Goal: Complete application form: Complete application form

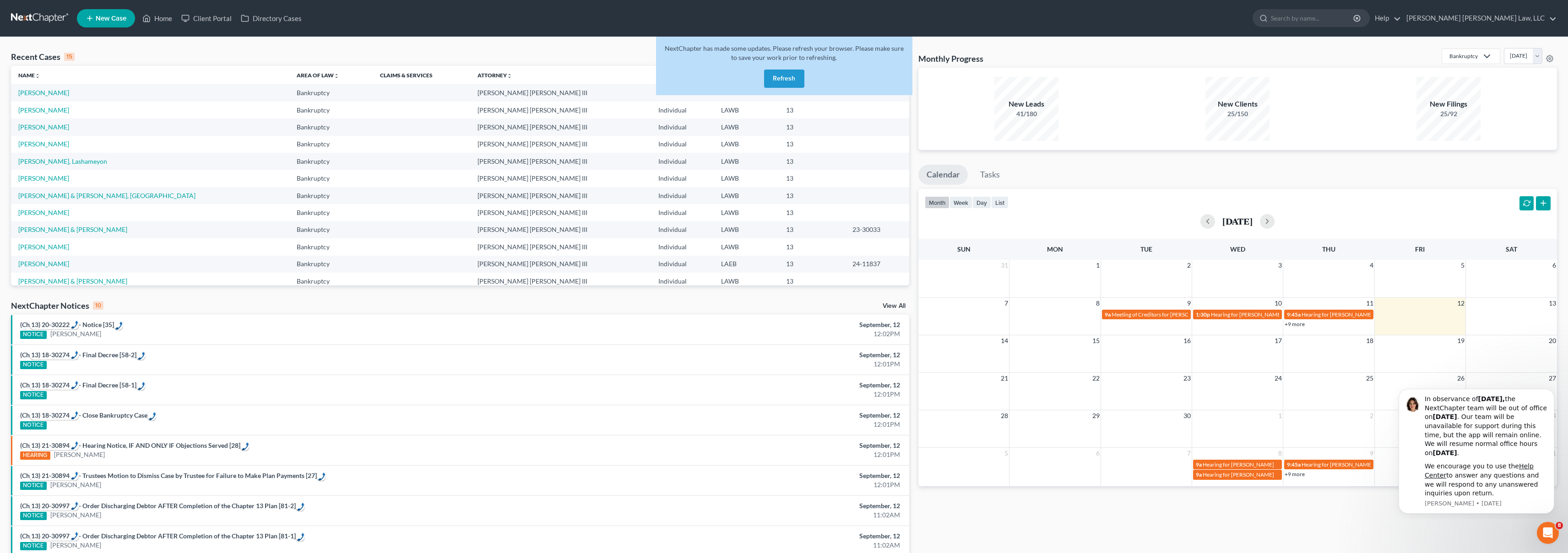
click at [30, 15] on link at bounding box center [40, 18] width 59 height 16
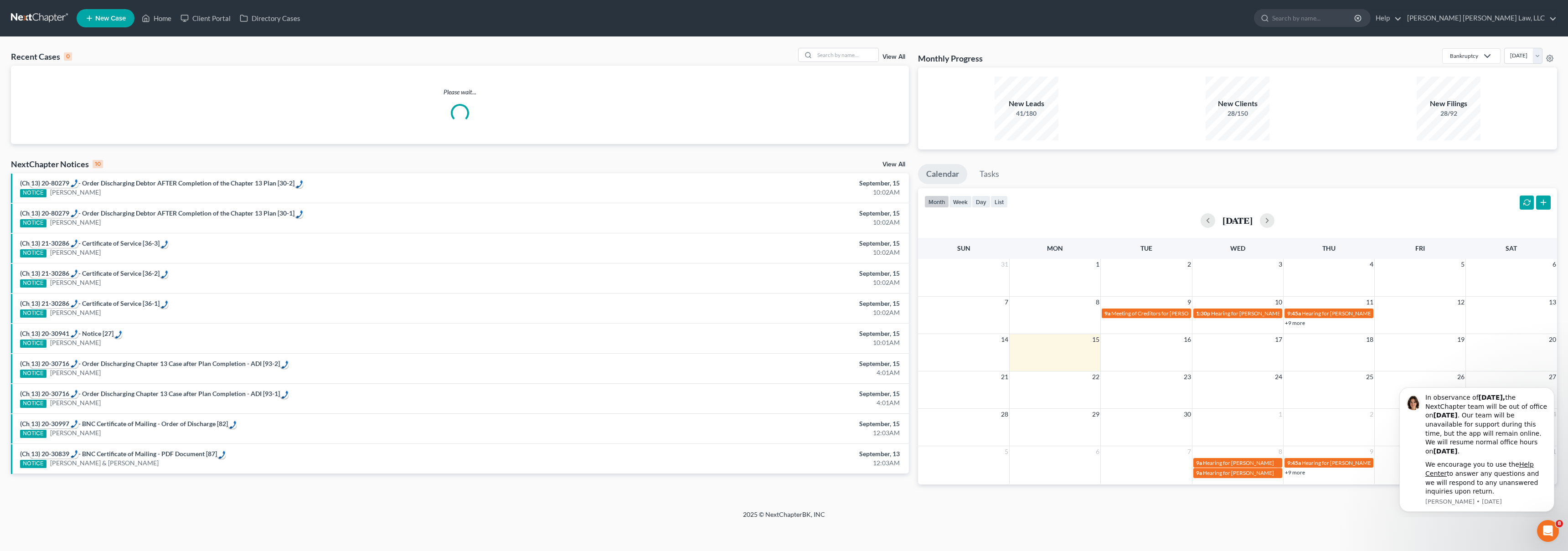
click at [105, 19] on span "New Case" at bounding box center [111, 18] width 30 height 7
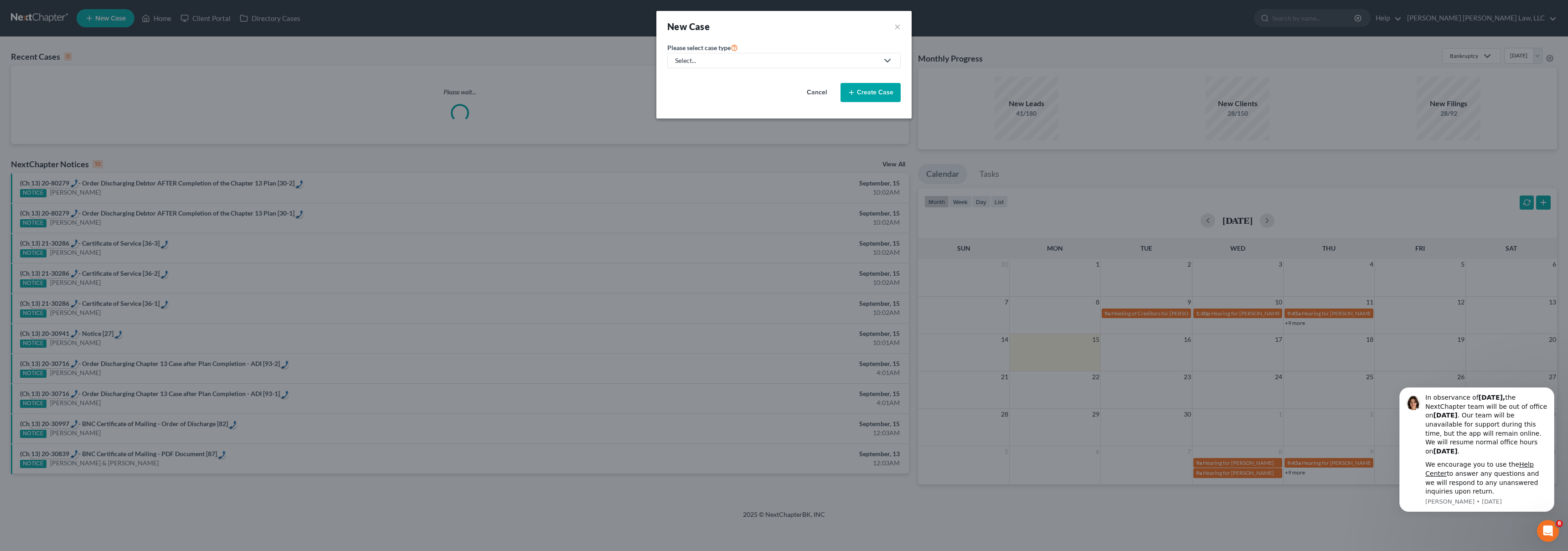
click at [799, 61] on div "Select..." at bounding box center [777, 60] width 203 height 9
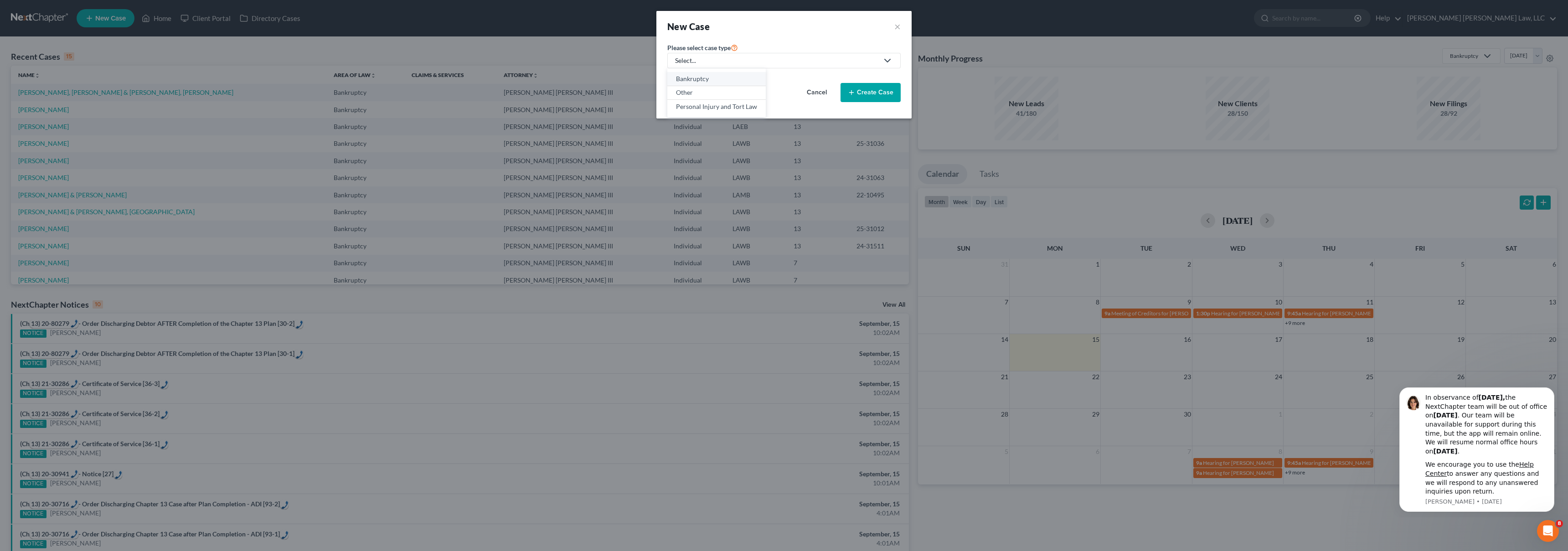
click at [705, 82] on div "Bankruptcy" at bounding box center [716, 79] width 81 height 9
select select "36"
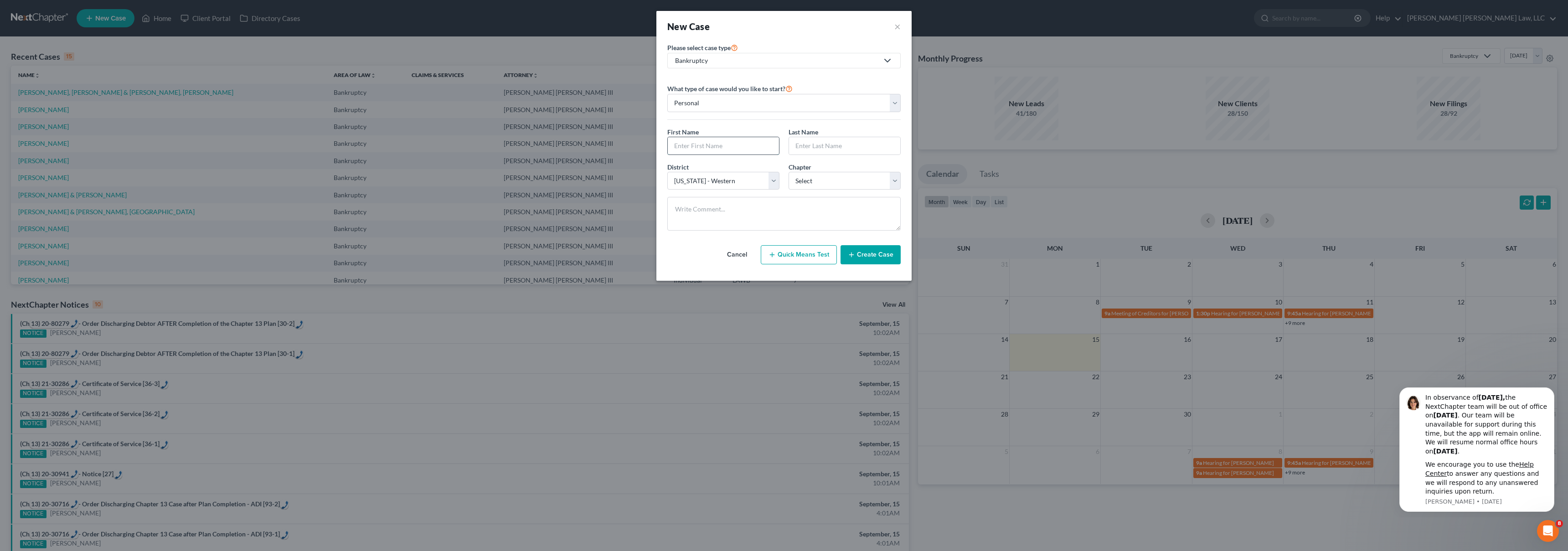
click at [740, 148] on input "text" at bounding box center [723, 146] width 111 height 17
type input "[PERSON_NAME]"
type input "Bass"
click at [810, 181] on select "Select 7 11 12 13" at bounding box center [844, 181] width 112 height 18
select select "3"
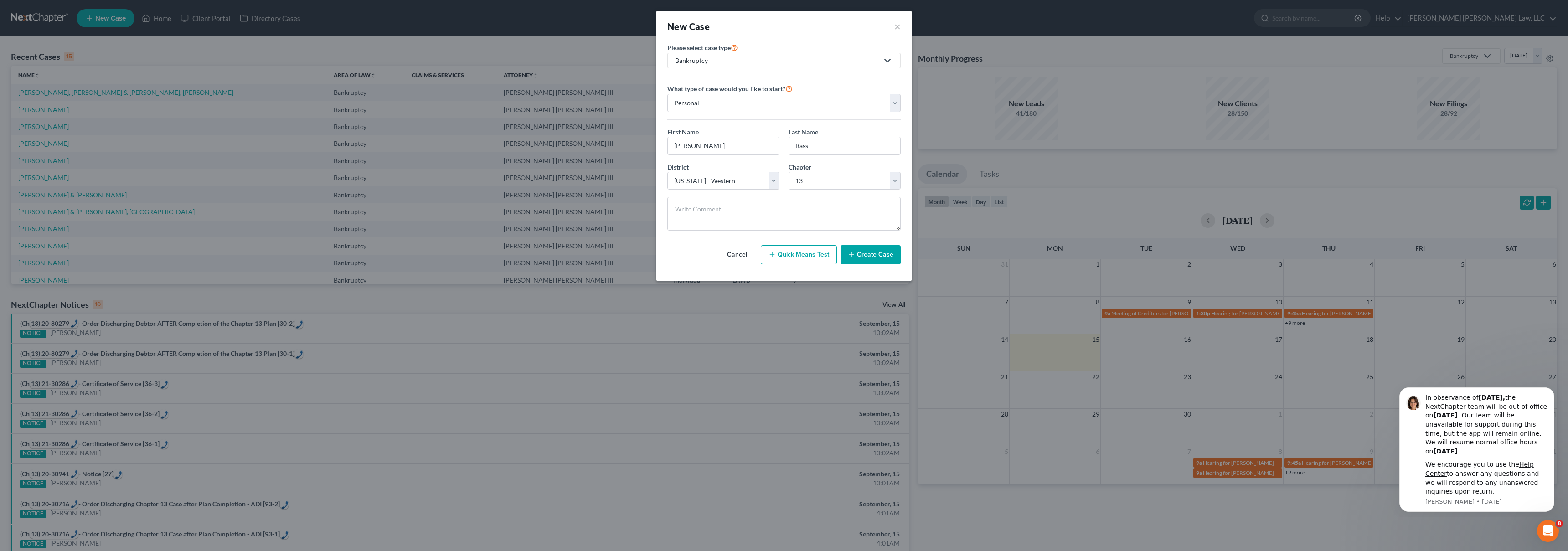
click at [855, 251] on icon "button" at bounding box center [852, 255] width 7 height 7
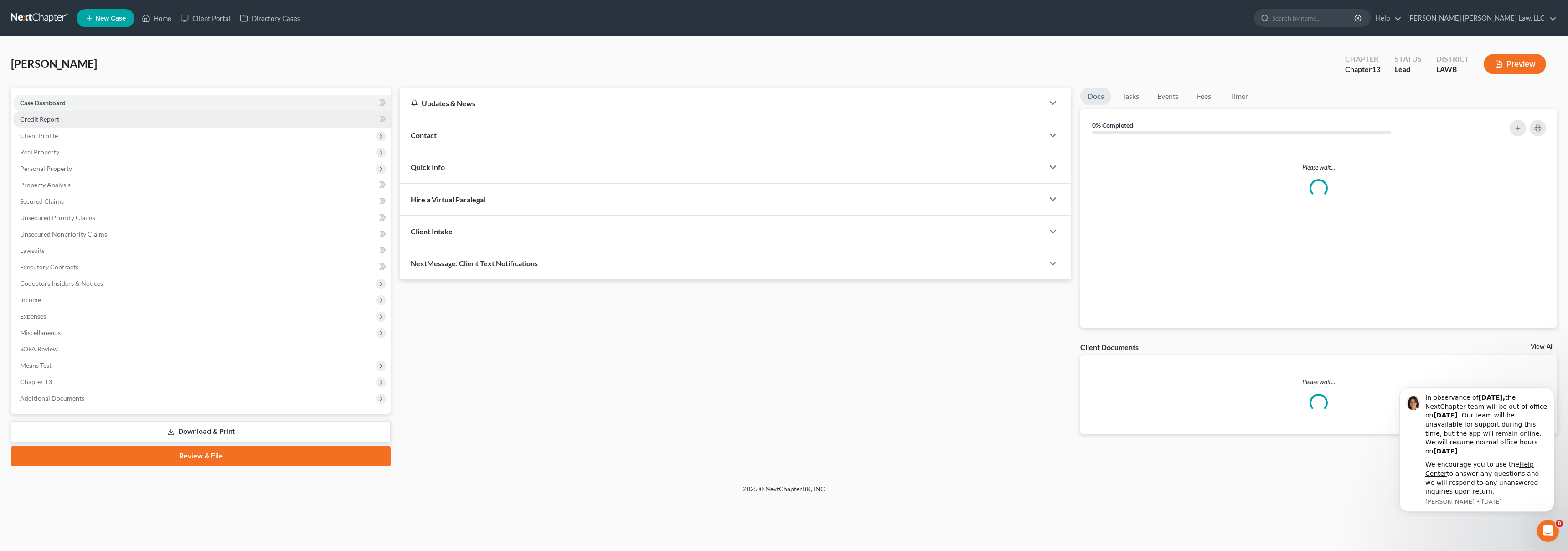
click at [46, 122] on span "Credit Report" at bounding box center [40, 119] width 39 height 8
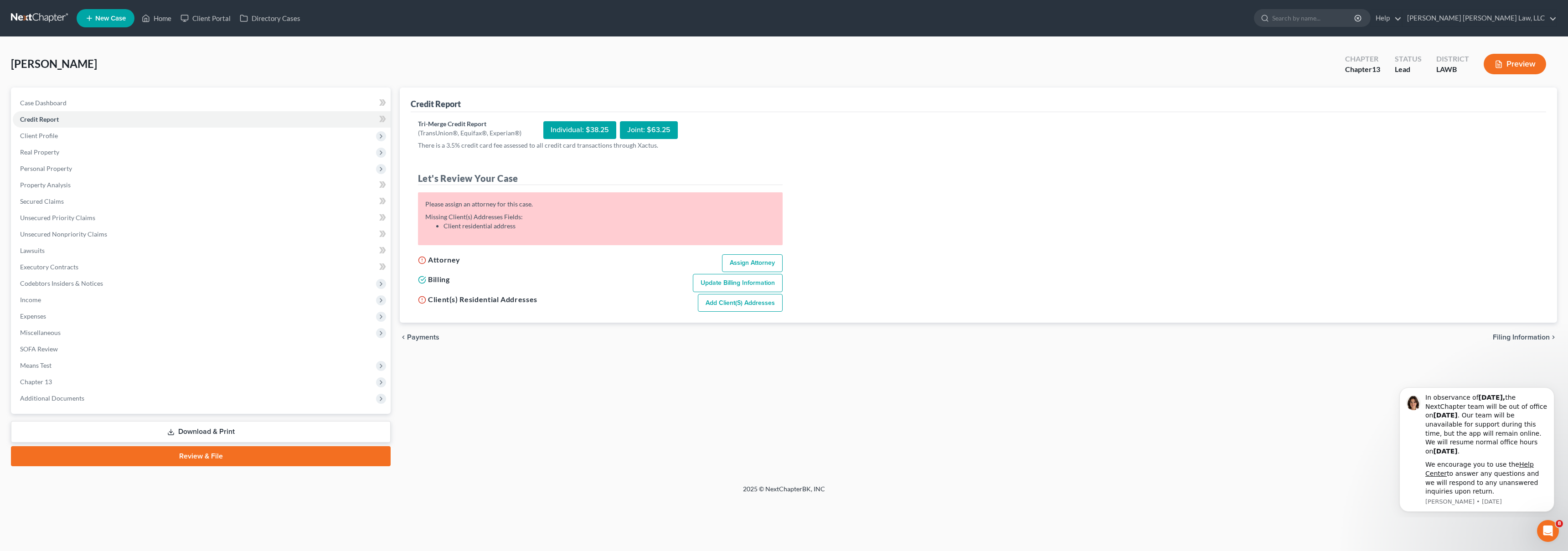
click at [743, 270] on link "Assign Attorney" at bounding box center [752, 264] width 61 height 18
select select "1"
select select "0"
select select "3"
select select "36"
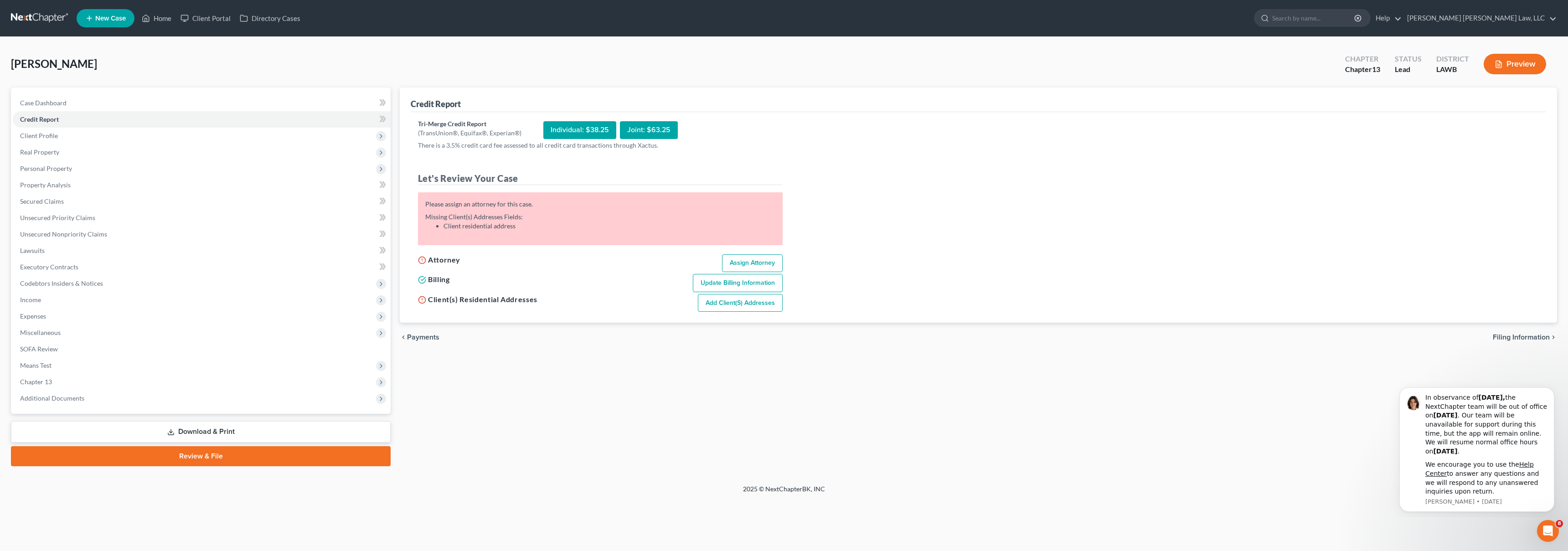
select select "19"
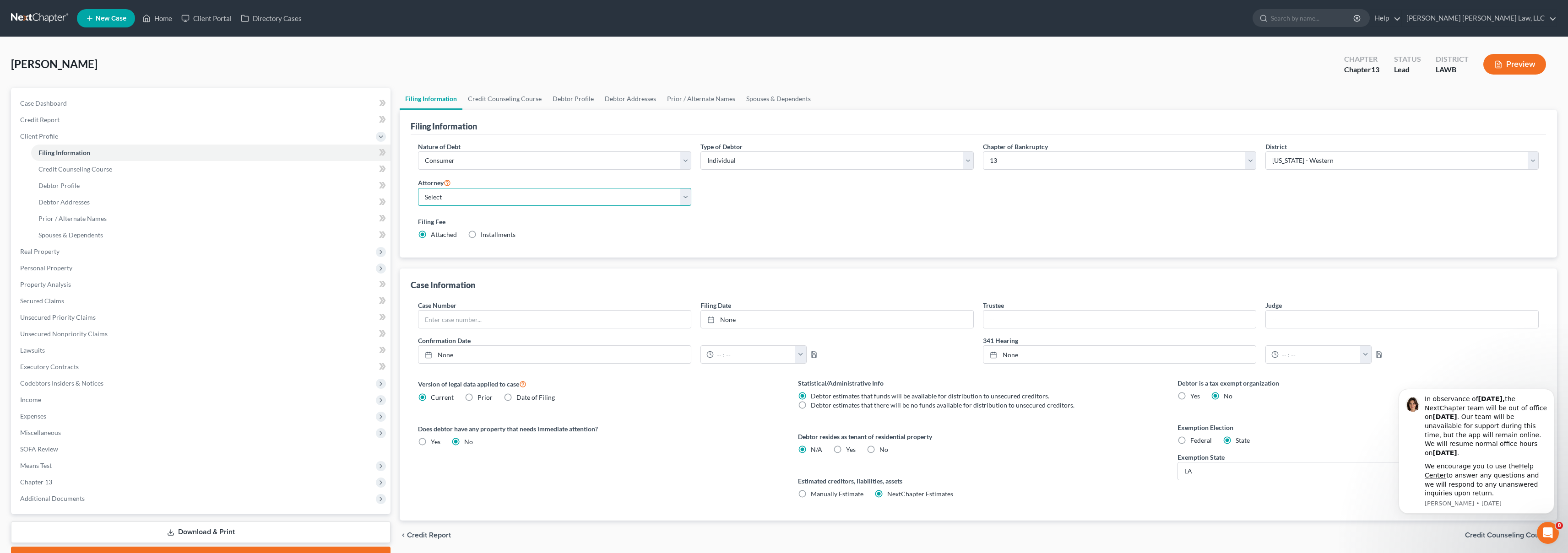
click at [589, 199] on select "Select [PERSON_NAME] [PERSON_NAME] III - LAWB [PERSON_NAME] [PERSON_NAME] III -…" at bounding box center [554, 197] width 273 height 18
select select "0"
click at [46, 119] on span "Credit Report" at bounding box center [40, 119] width 39 height 8
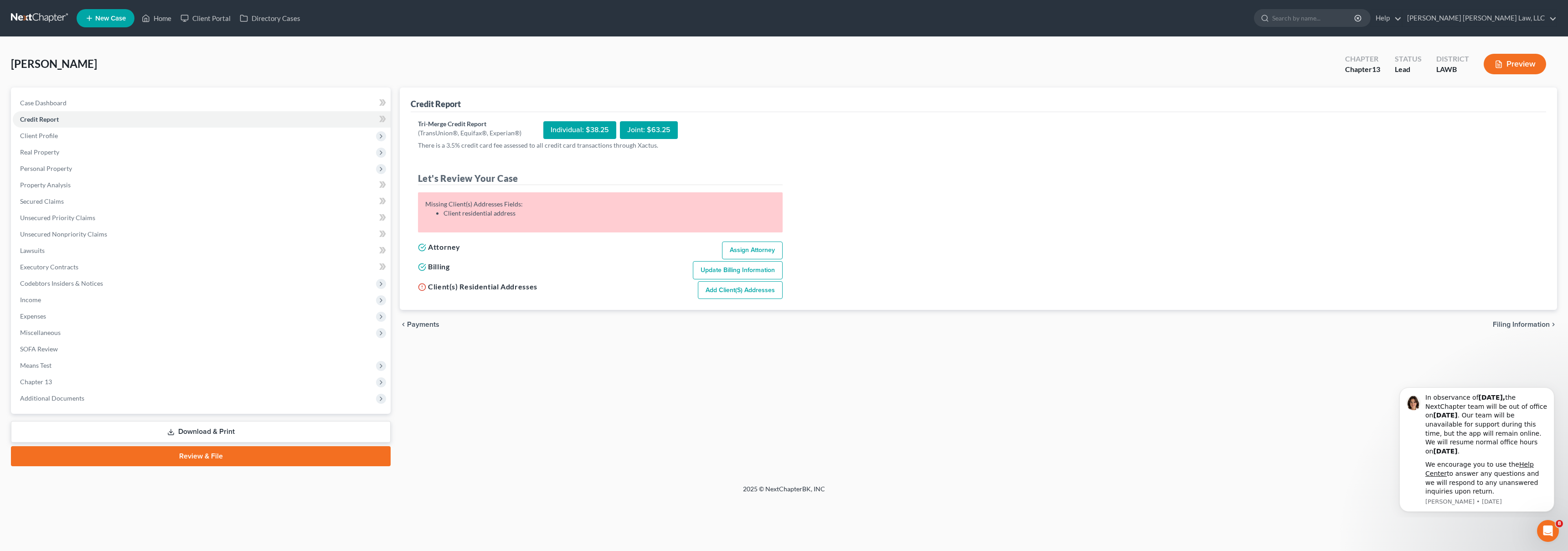
click at [757, 291] on link "Add Client(s) Addresses" at bounding box center [740, 290] width 85 height 18
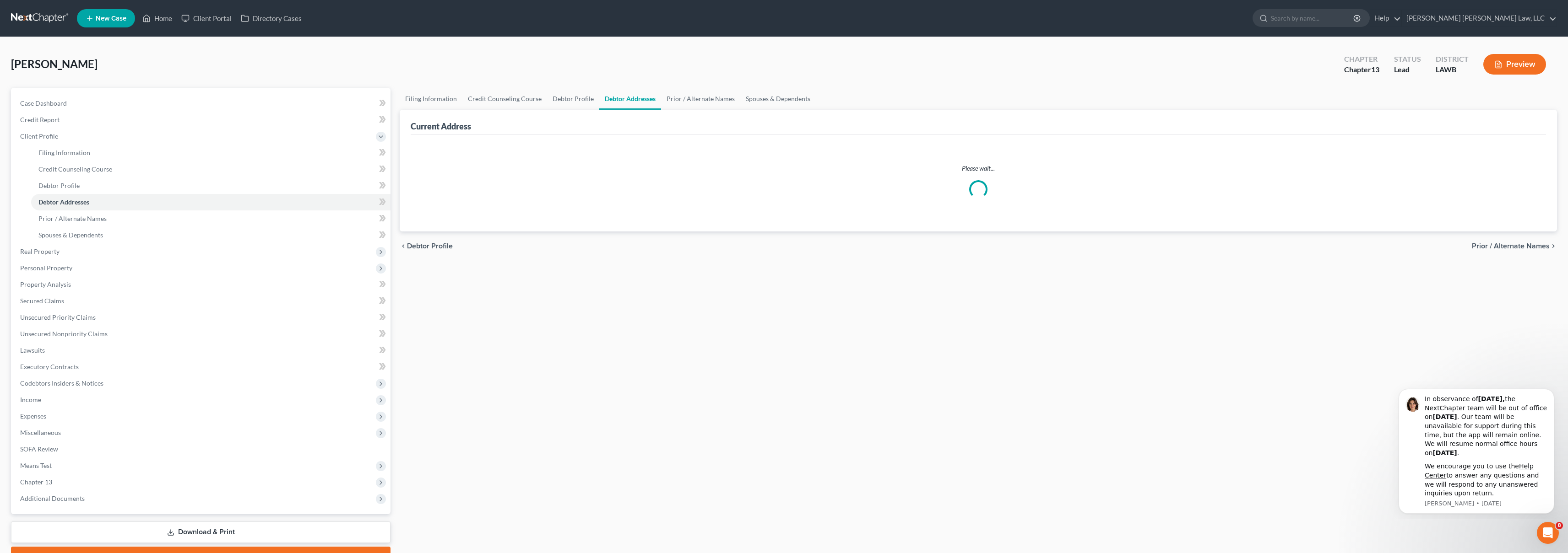
select select "0"
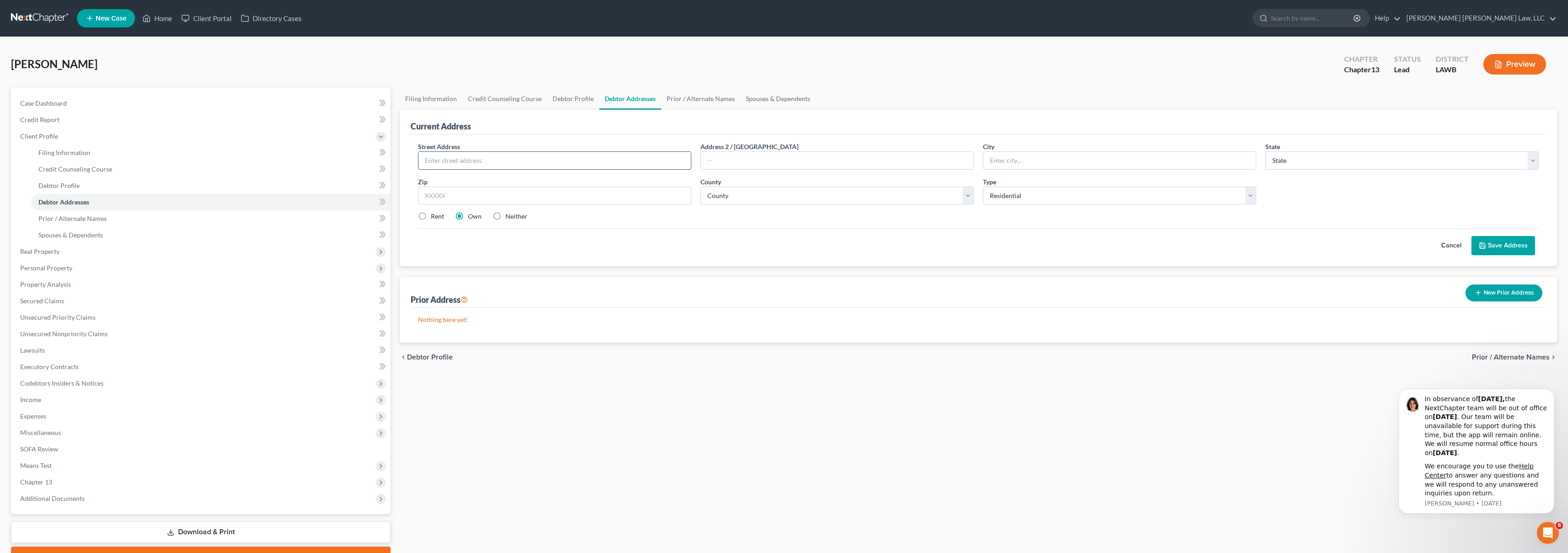
click at [504, 163] on input "text" at bounding box center [554, 161] width 273 height 17
type input "[STREET_ADDRESS][PERSON_NAME]"
type input "Monroe"
select select "19"
type input "71203"
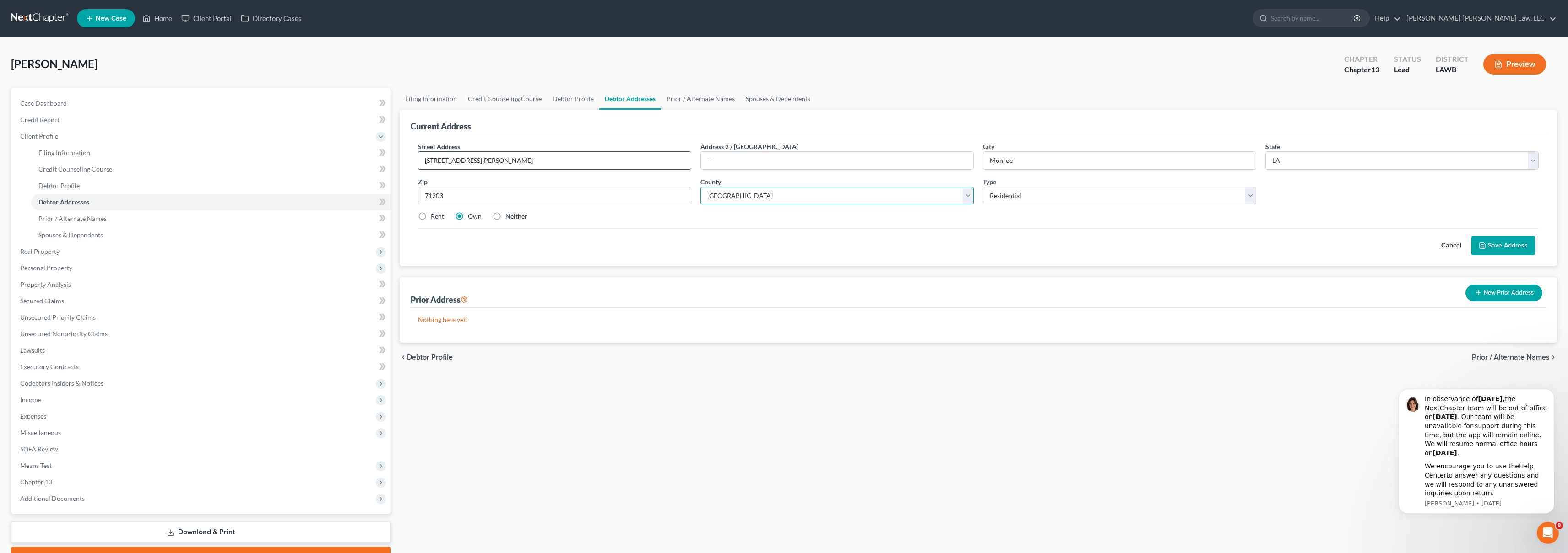
select select "36"
click at [1523, 244] on button "Save Address" at bounding box center [1503, 245] width 64 height 19
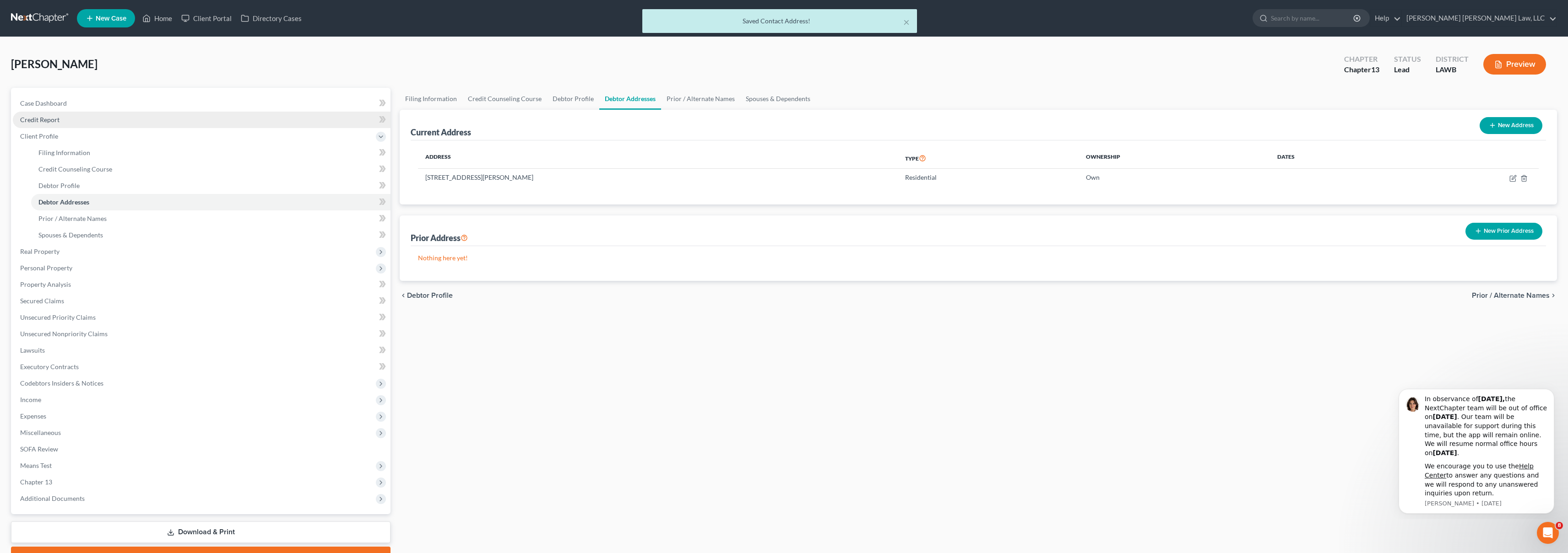
click at [108, 122] on link "Credit Report" at bounding box center [202, 120] width 378 height 16
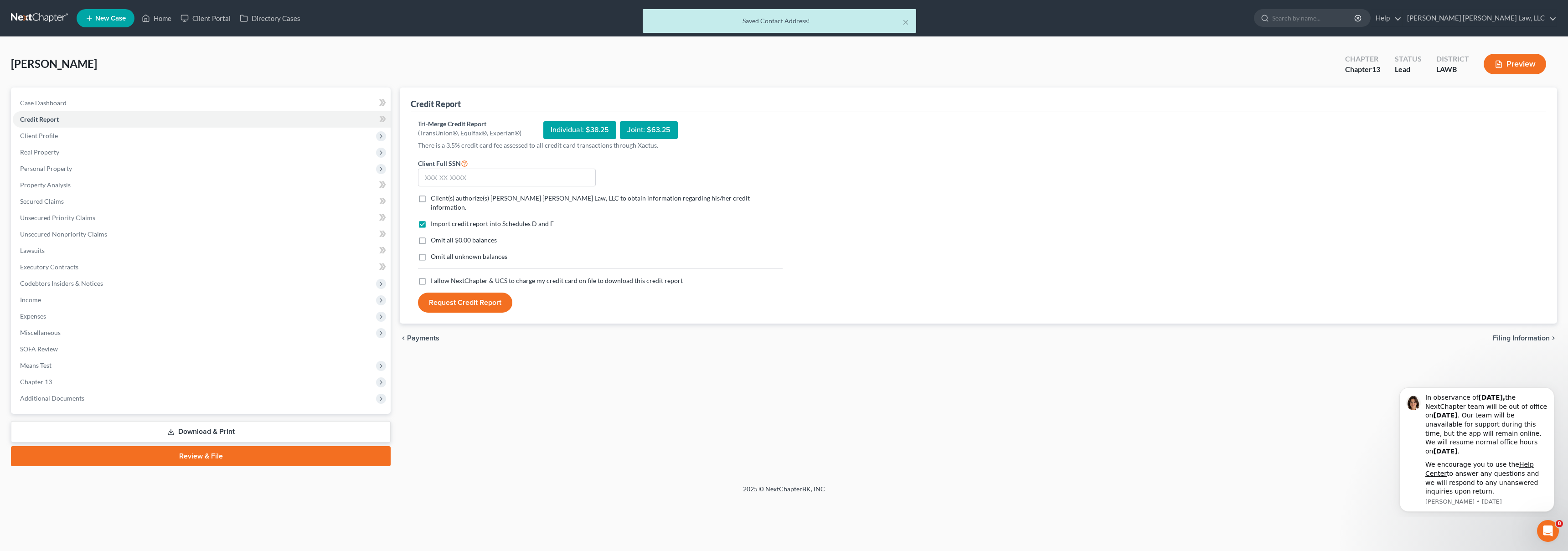
click at [431, 276] on label "I allow NextChapter & UCS to charge my credit card on file to download this cre…" at bounding box center [557, 281] width 252 height 9
click at [435, 276] on input "I allow NextChapter & UCS to charge my credit card on file to download this cre…" at bounding box center [438, 279] width 6 height 6
checkbox input "true"
click at [431, 252] on label "Omit all unknown balances" at bounding box center [469, 256] width 77 height 9
click at [435, 252] on input "Omit all unknown balances" at bounding box center [438, 255] width 6 height 6
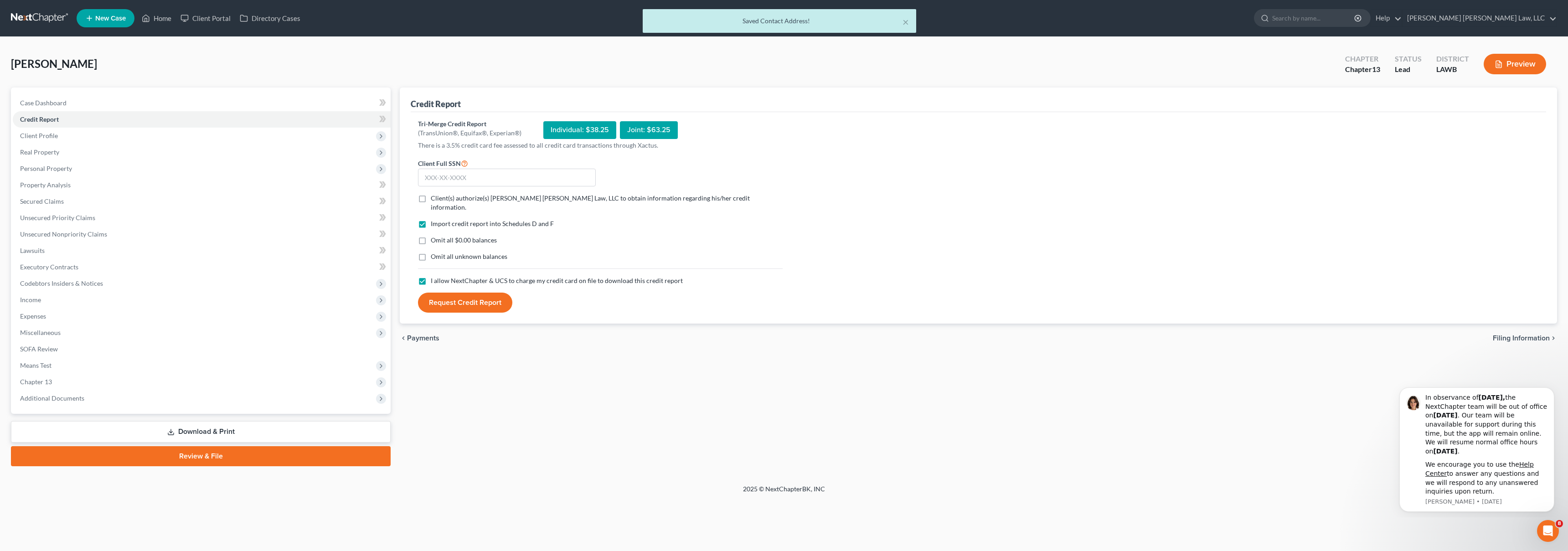
checkbox input "true"
click at [431, 236] on label "Omit all $0.00 balances" at bounding box center [464, 240] width 66 height 9
click at [435, 236] on input "Omit all $0.00 balances" at bounding box center [438, 239] width 6 height 6
checkbox input "true"
drag, startPoint x: 419, startPoint y: 199, endPoint x: 437, endPoint y: 186, distance: 22.2
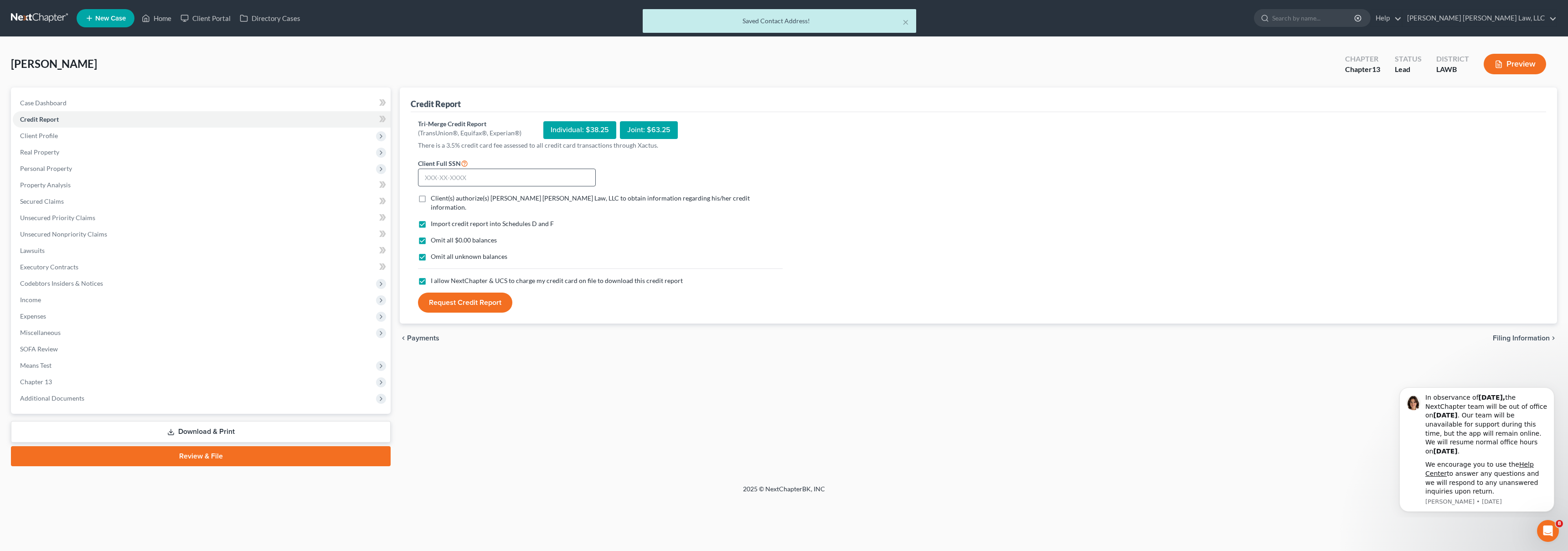
click at [431, 199] on label "Client(s) authorize(s) [PERSON_NAME] [PERSON_NAME] Law, LLC to obtain informati…" at bounding box center [607, 203] width 352 height 18
click at [435, 199] on input "Client(s) authorize(s) [PERSON_NAME] [PERSON_NAME] Law, LLC to obtain informati…" at bounding box center [438, 197] width 6 height 6
checkbox input "true"
click at [449, 180] on input "text" at bounding box center [507, 178] width 178 height 18
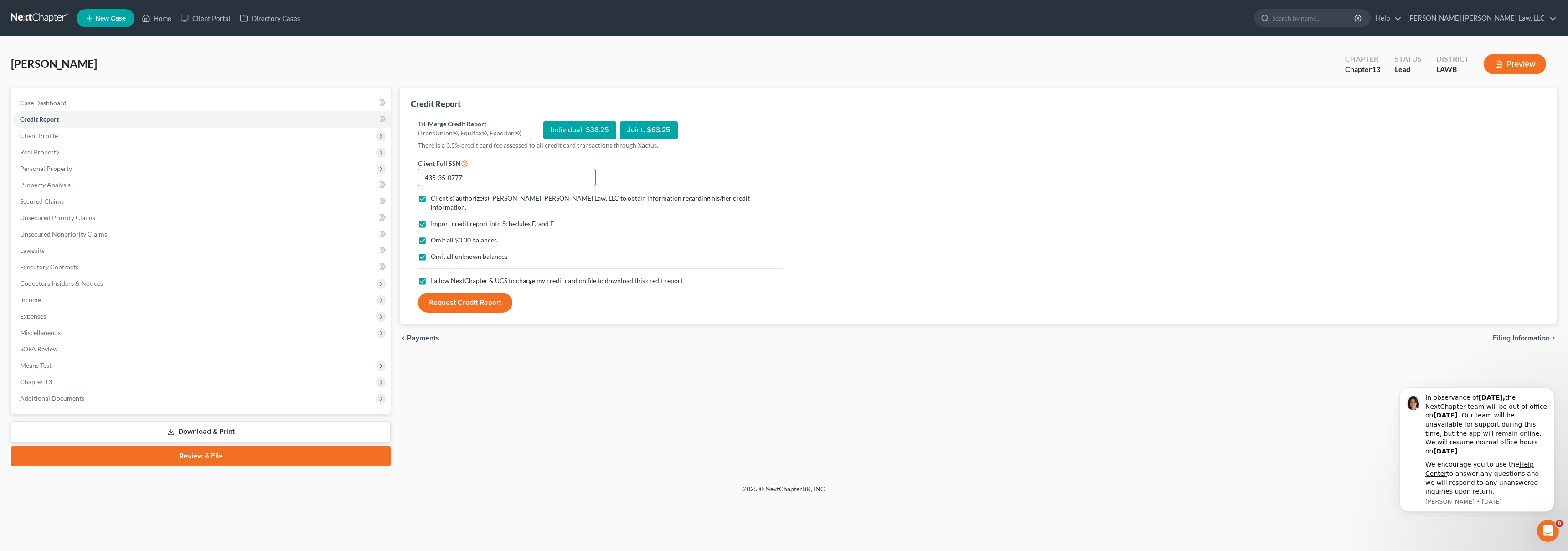
type input "435-35-0777"
click at [466, 299] on button "Request Credit Report" at bounding box center [465, 303] width 94 height 20
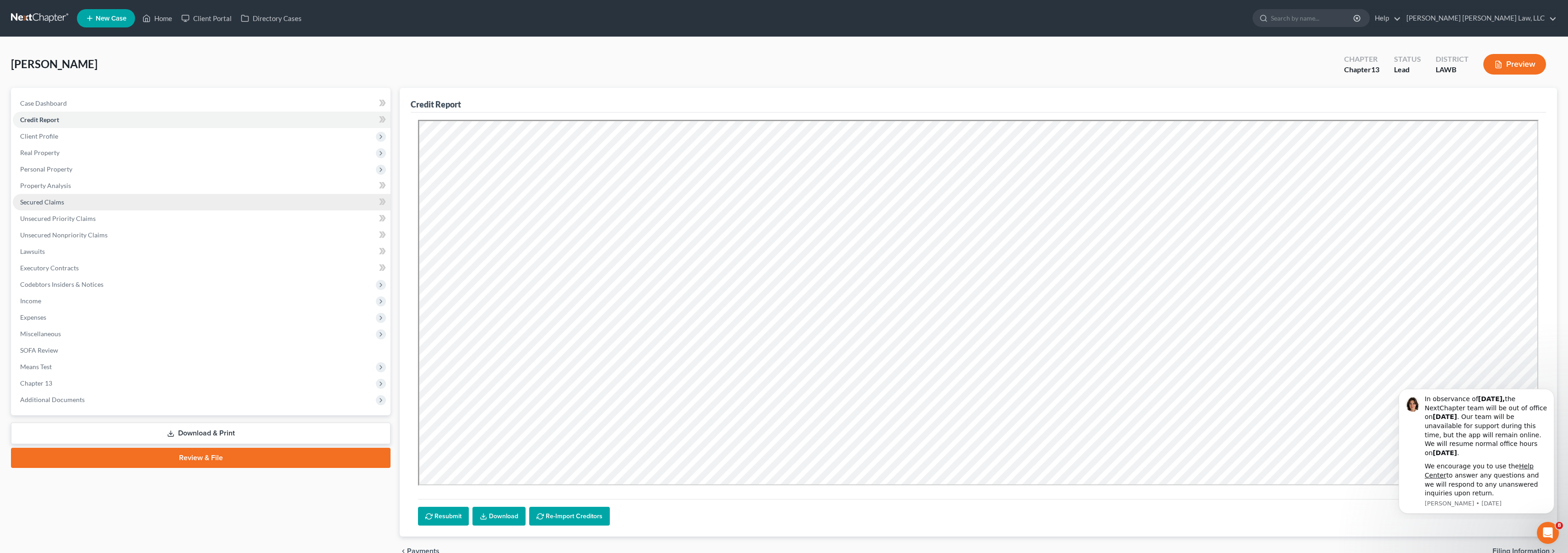
click at [90, 210] on link "Secured Claims" at bounding box center [202, 202] width 378 height 16
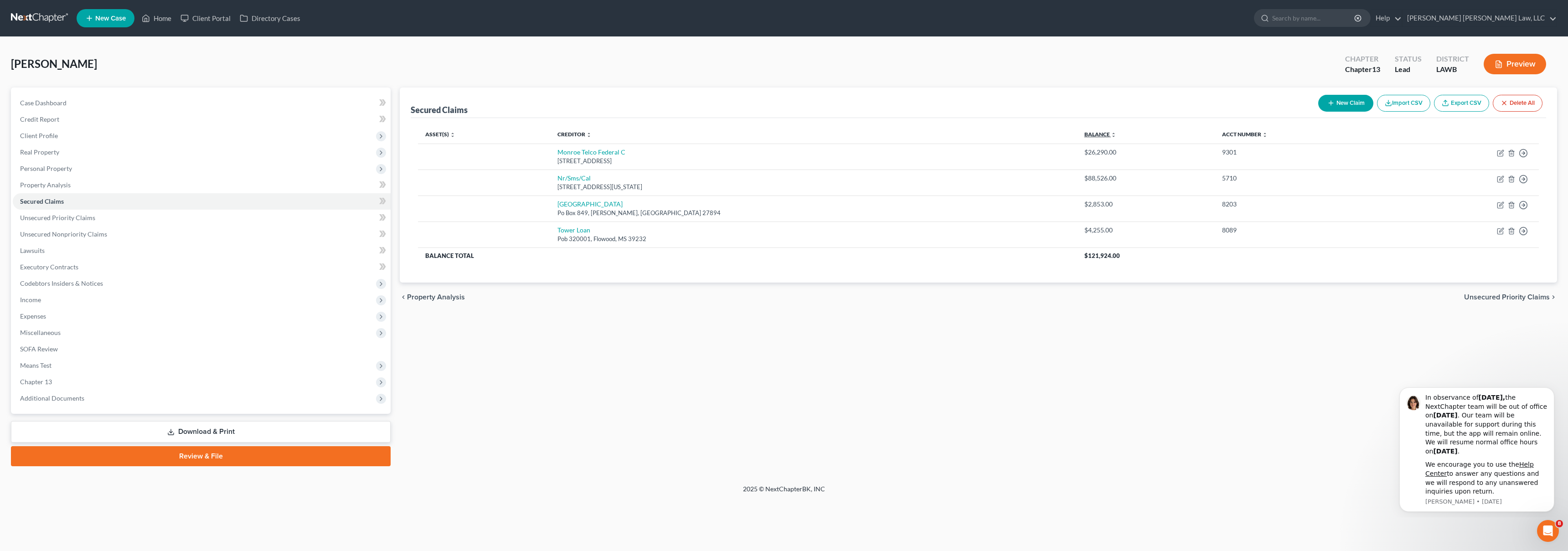
click at [1084, 136] on link "Balance expand_more expand_less unfold_more" at bounding box center [1100, 134] width 32 height 7
click at [74, 220] on span "Unsecured Priority Claims" at bounding box center [58, 217] width 75 height 8
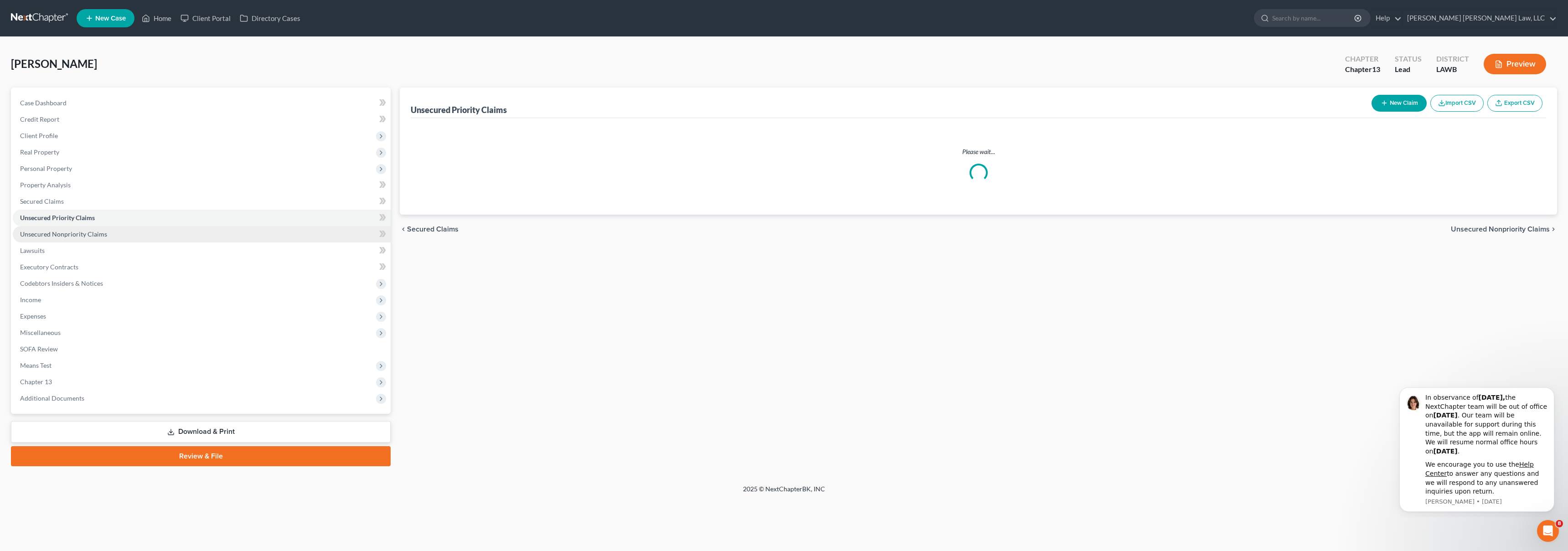
click at [90, 236] on span "Unsecured Nonpriority Claims" at bounding box center [63, 234] width 87 height 8
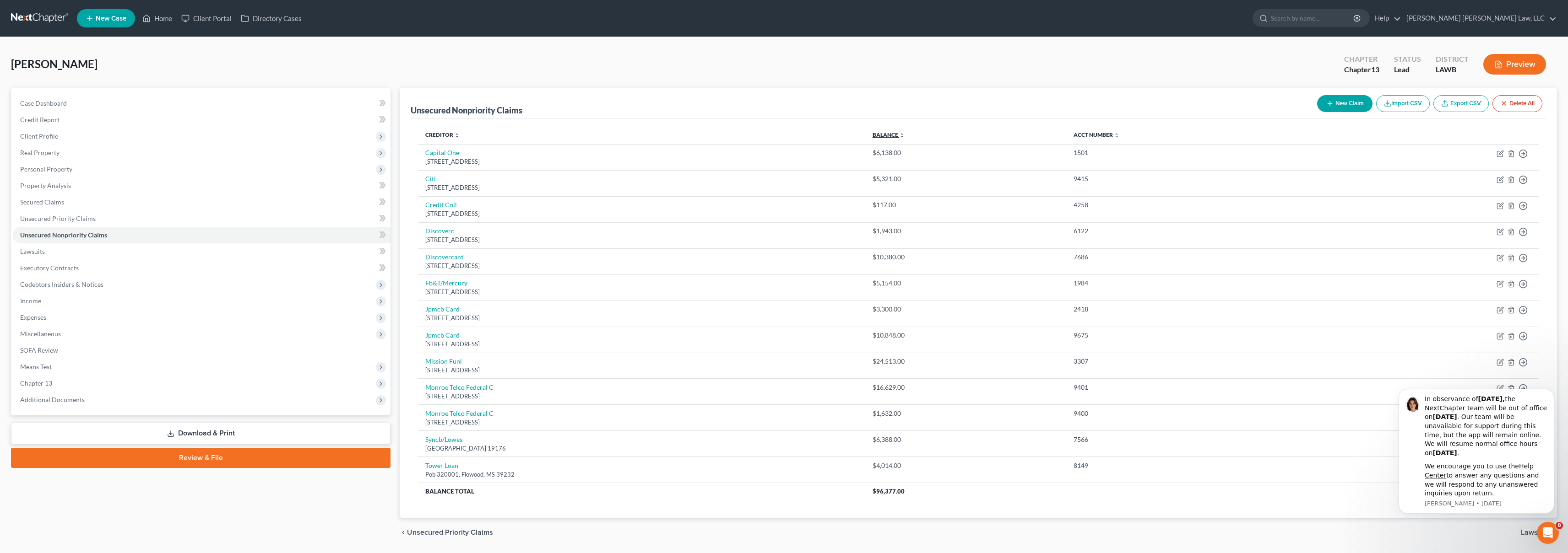
click at [905, 136] on link "Balance expand_more expand_less unfold_more" at bounding box center [888, 134] width 32 height 7
click at [70, 203] on link "Secured Claims" at bounding box center [202, 202] width 378 height 16
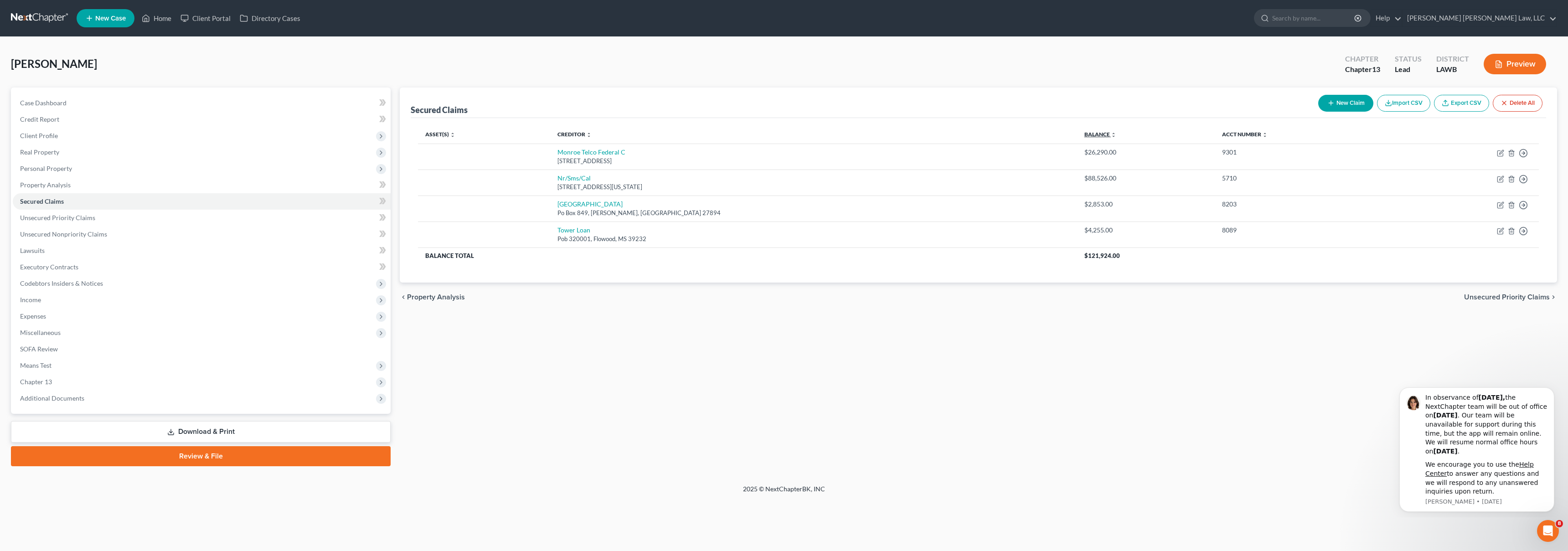
click at [1084, 135] on link "Balance expand_more expand_less unfold_more" at bounding box center [1100, 134] width 32 height 7
click at [144, 217] on link "Unsecured Priority Claims" at bounding box center [201, 217] width 378 height 16
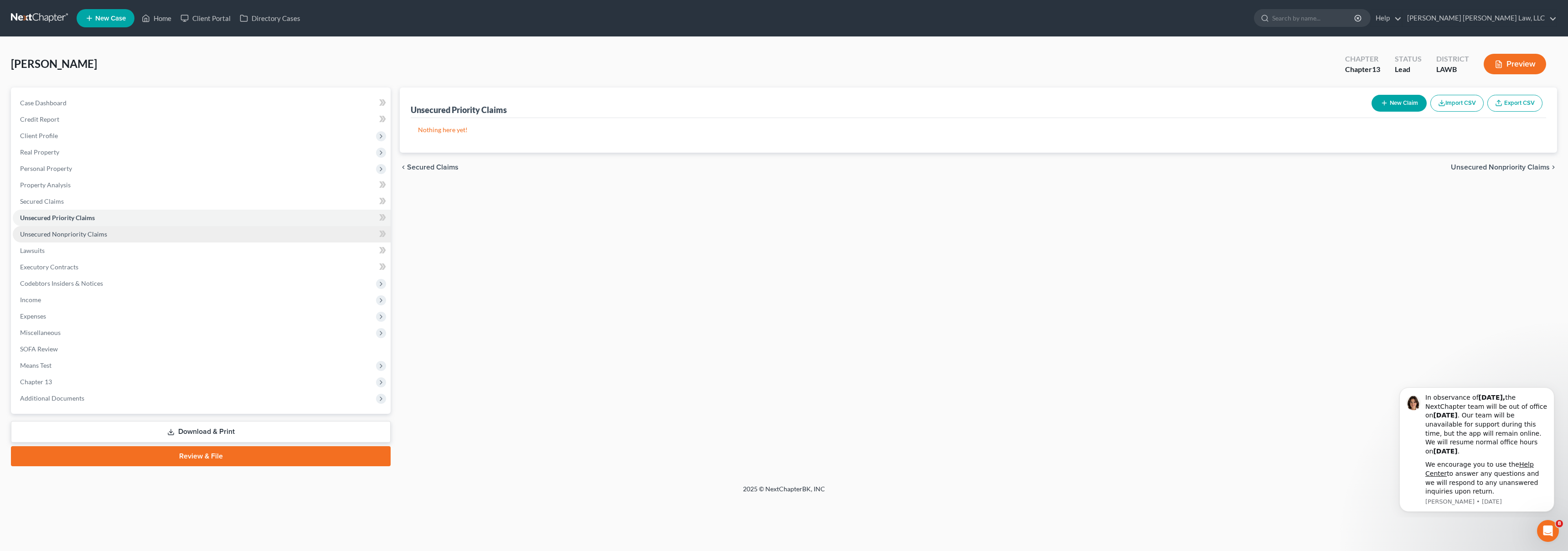
click at [147, 231] on link "Unsecured Nonpriority Claims" at bounding box center [201, 234] width 378 height 16
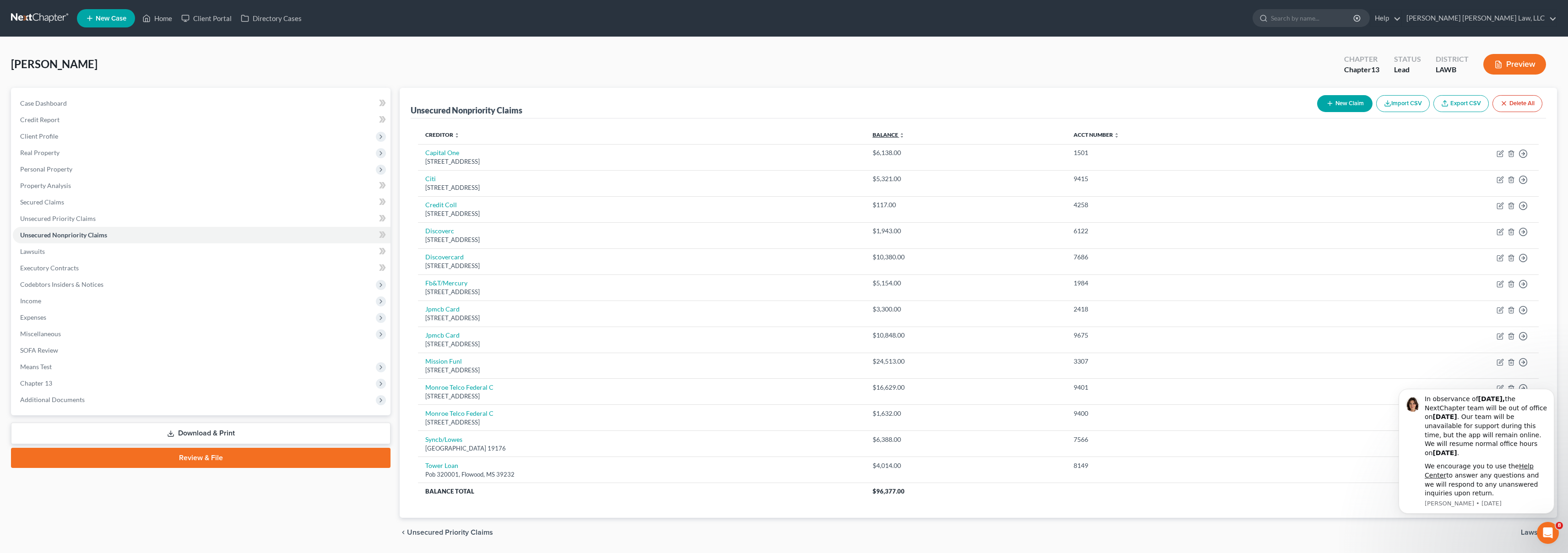
click at [905, 134] on link "Balance expand_more expand_less unfold_more" at bounding box center [888, 134] width 32 height 7
